Goal: Register for event/course

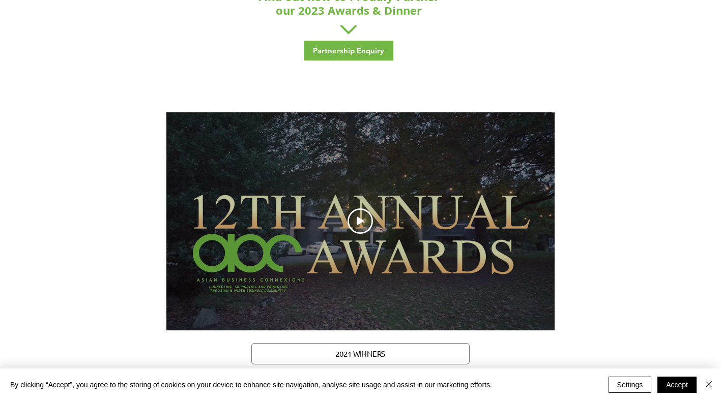
scroll to position [1882, 0]
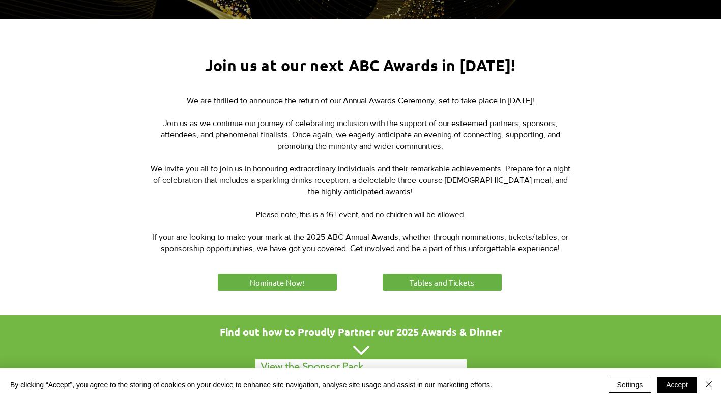
scroll to position [407, 0]
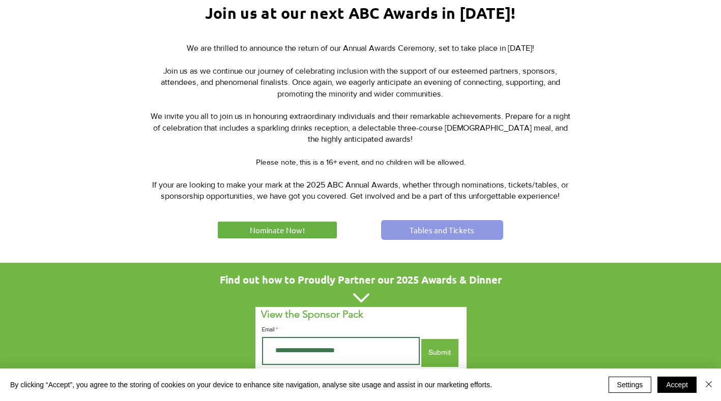
click at [417, 222] on link "Tables and Tickets" at bounding box center [442, 230] width 122 height 20
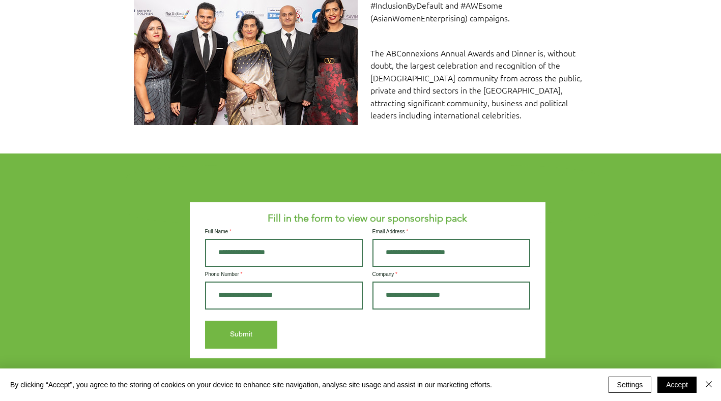
scroll to position [814, 0]
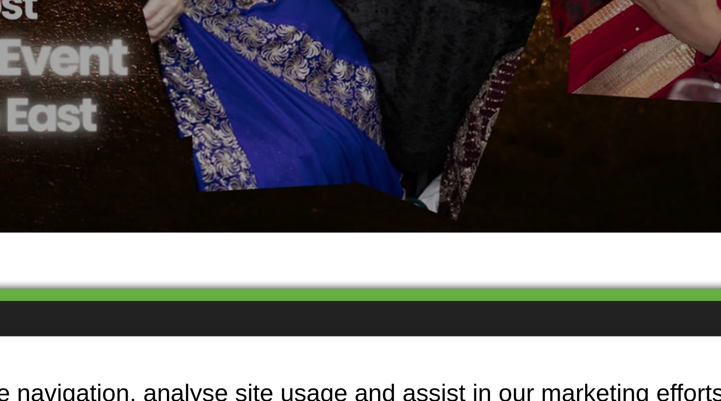
scroll to position [1117, 3]
